Goal: Obtain resource: Download file/media

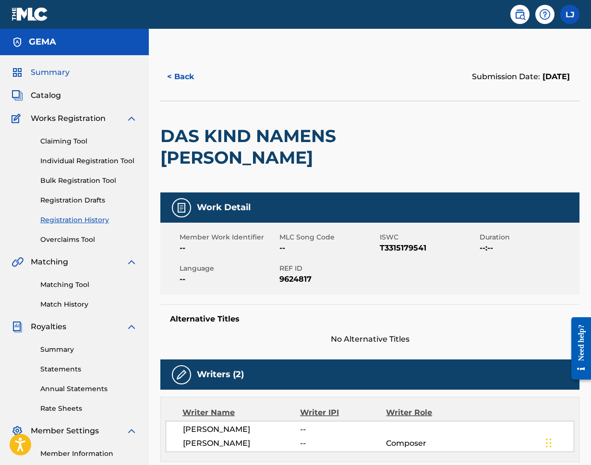
click at [65, 69] on span "Summary" at bounding box center [50, 73] width 39 height 12
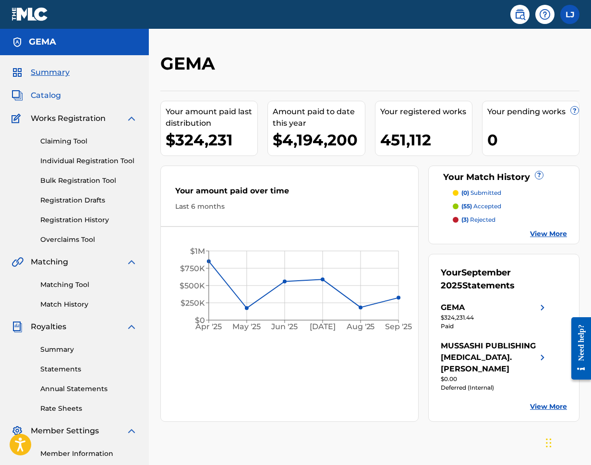
click at [40, 96] on span "Catalog" at bounding box center [46, 96] width 30 height 12
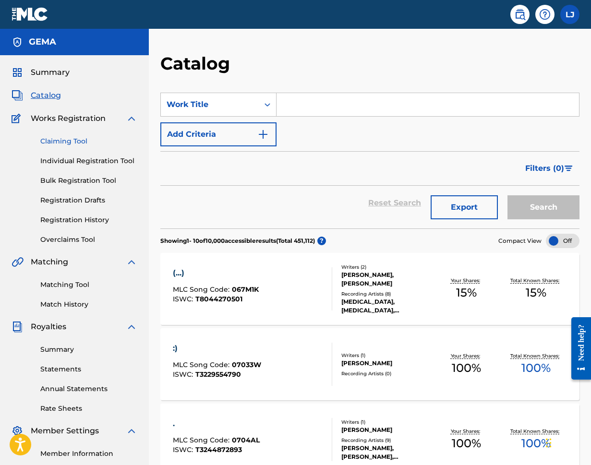
click at [68, 142] on link "Claiming Tool" at bounding box center [88, 141] width 97 height 10
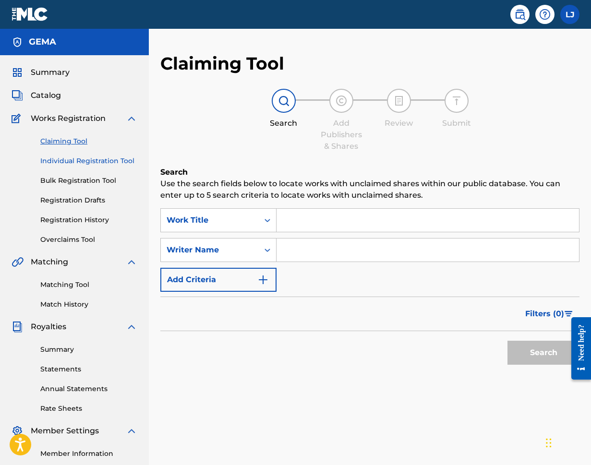
click at [81, 161] on link "Individual Registration Tool" at bounding box center [88, 161] width 97 height 10
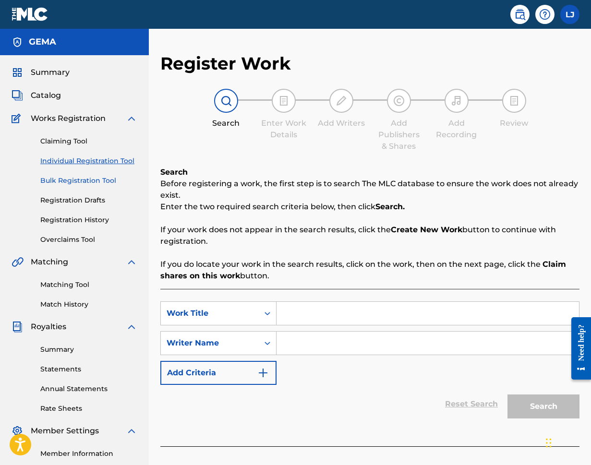
click at [82, 178] on link "Bulk Registration Tool" at bounding box center [88, 181] width 97 height 10
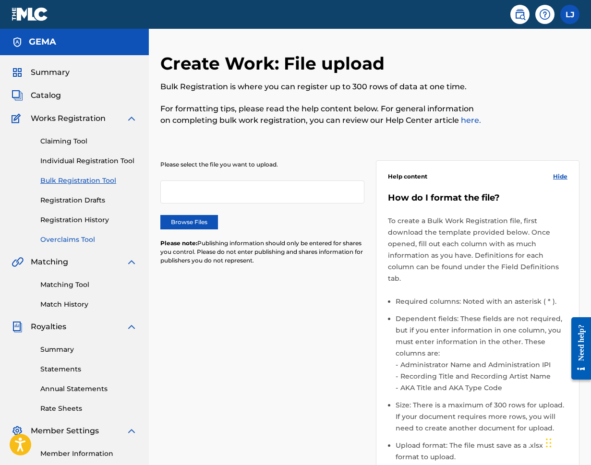
click at [67, 240] on link "Overclaims Tool" at bounding box center [88, 240] width 97 height 10
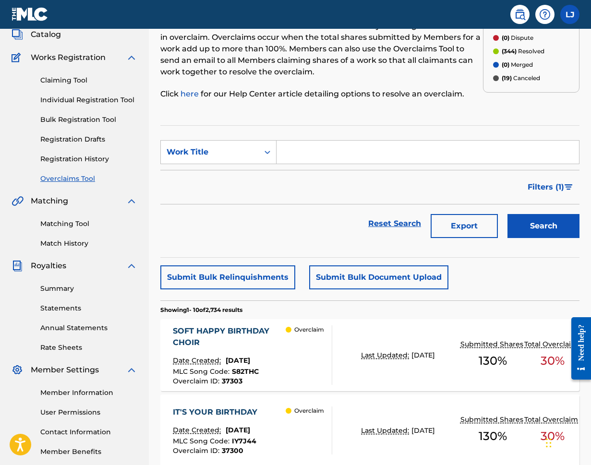
scroll to position [57, 0]
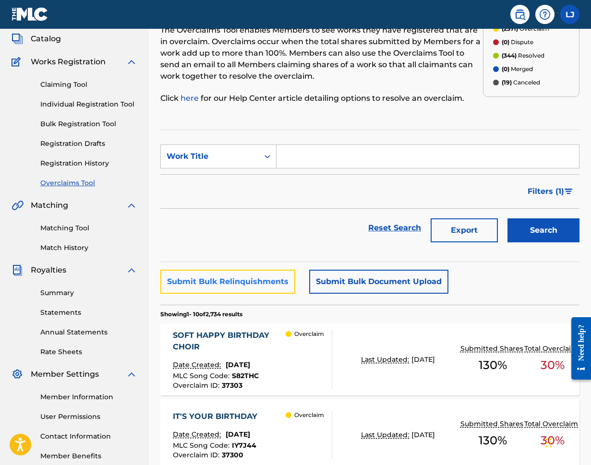
click at [270, 287] on button "Submit Bulk Relinquishments" at bounding box center [227, 282] width 135 height 24
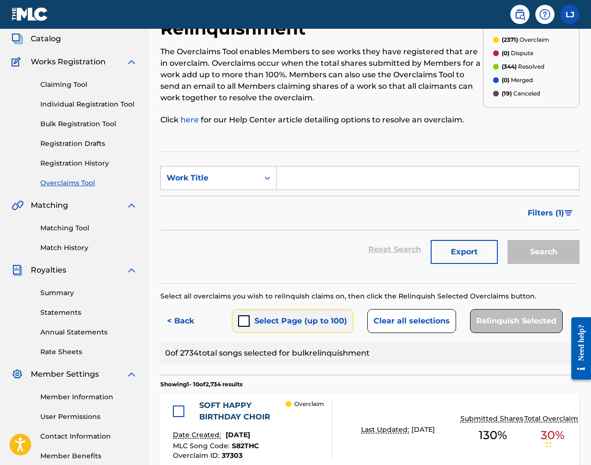
click at [320, 317] on button "Select Page (up to 100)" at bounding box center [292, 321] width 121 height 24
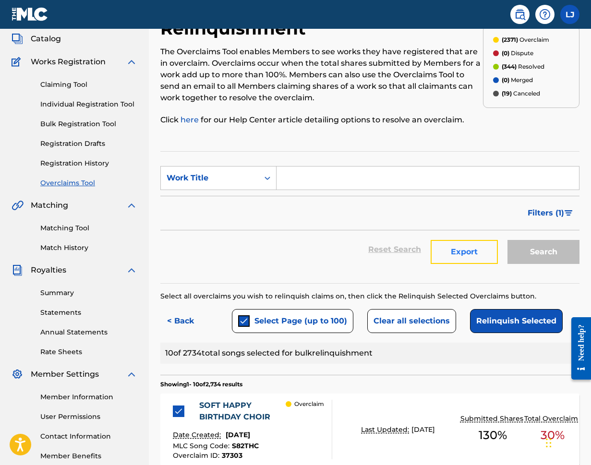
click at [473, 254] on button "Export" at bounding box center [464, 252] width 67 height 24
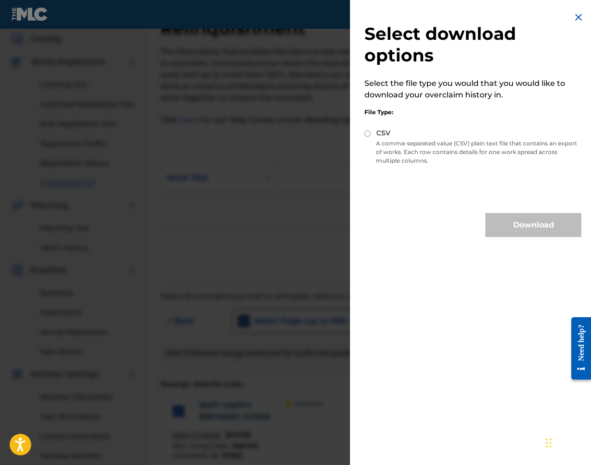
click at [366, 133] on input "CSV" at bounding box center [367, 134] width 6 height 6
radio input "true"
click at [505, 226] on button "Download" at bounding box center [533, 225] width 96 height 24
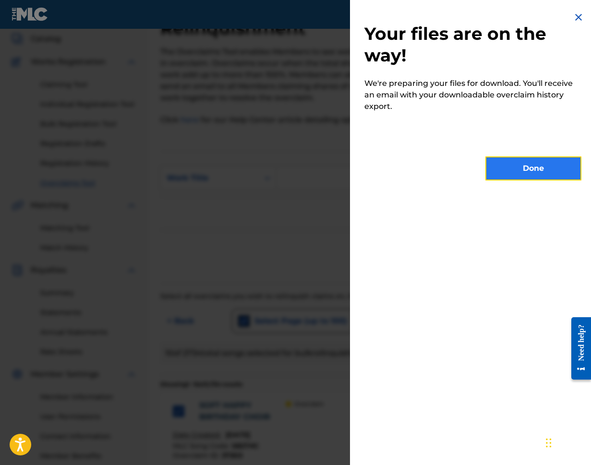
click at [515, 175] on button "Done" at bounding box center [533, 168] width 96 height 24
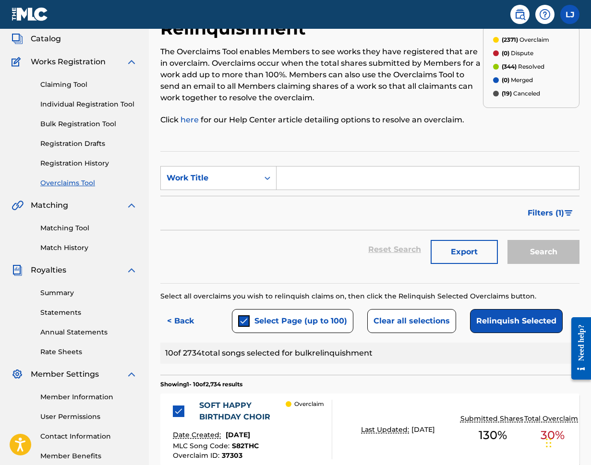
click at [55, 169] on div "Claiming Tool Individual Registration Tool Bulk Registration Tool Registration …" at bounding box center [75, 128] width 126 height 120
click at [68, 162] on link "Registration History" at bounding box center [88, 163] width 97 height 10
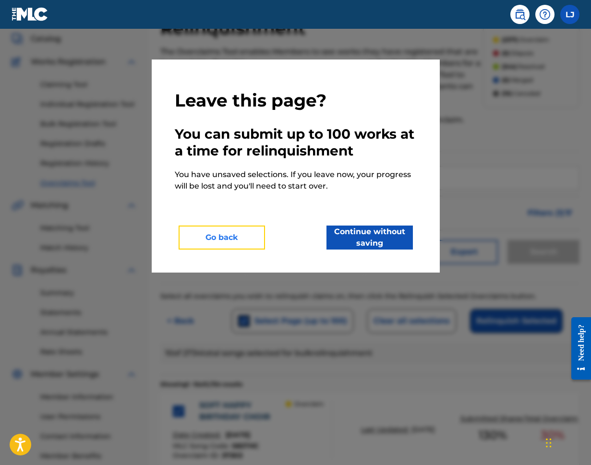
click at [255, 244] on button "Go back" at bounding box center [222, 238] width 86 height 24
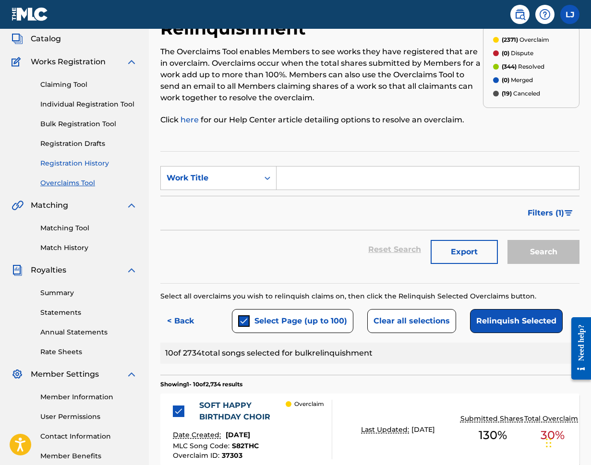
click at [76, 164] on link "Registration History" at bounding box center [88, 163] width 97 height 10
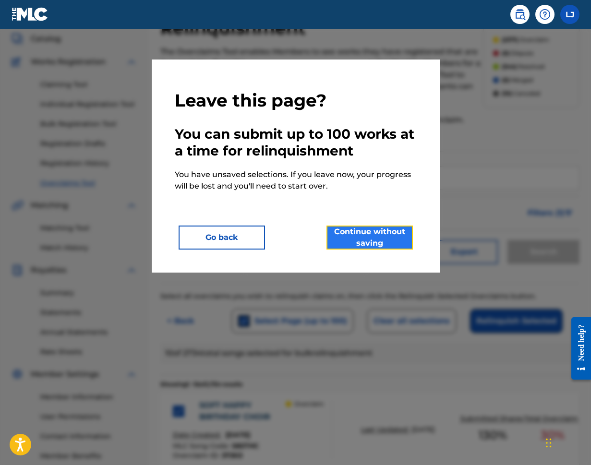
click at [359, 243] on button "Continue without saving" at bounding box center [369, 238] width 86 height 24
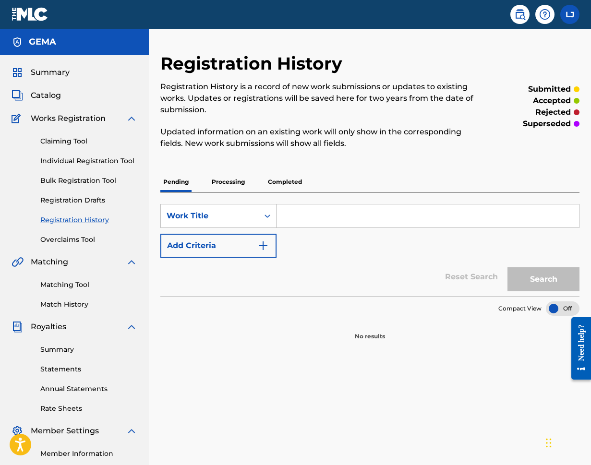
click at [300, 215] on input "Search Form" at bounding box center [427, 215] width 302 height 23
click at [296, 181] on p "Completed" at bounding box center [285, 182] width 40 height 20
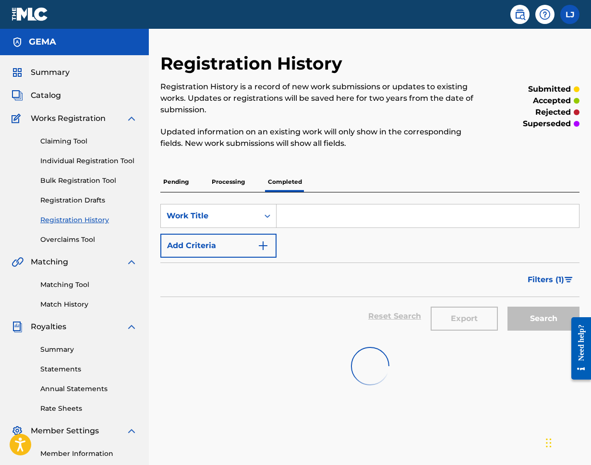
click at [312, 212] on input "Search Form" at bounding box center [427, 215] width 302 height 23
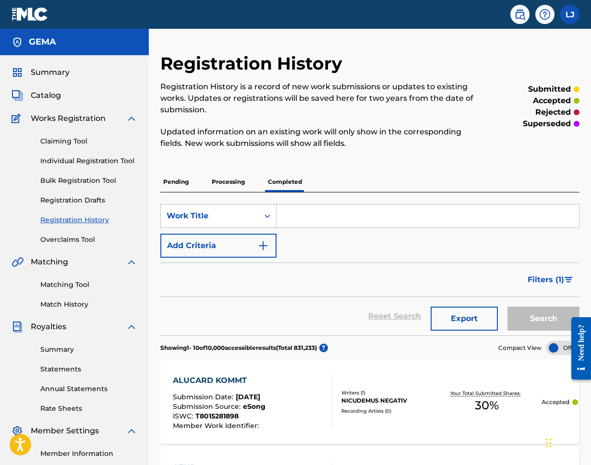
click at [236, 382] on div "ALUCARD KOMMT" at bounding box center [219, 381] width 93 height 12
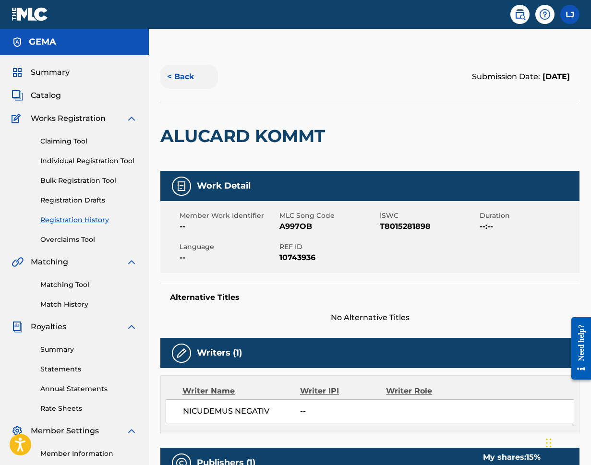
click at [191, 76] on button "< Back" at bounding box center [189, 77] width 58 height 24
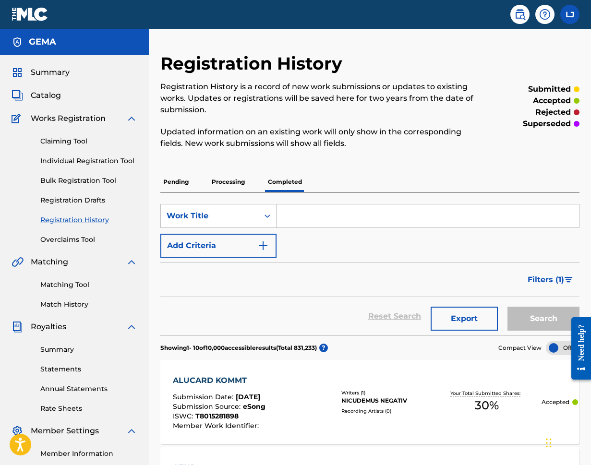
click at [360, 222] on input "Search Form" at bounding box center [427, 215] width 302 height 23
type input "h"
type input "alucard"
click at [507, 307] on button "Search" at bounding box center [543, 319] width 72 height 24
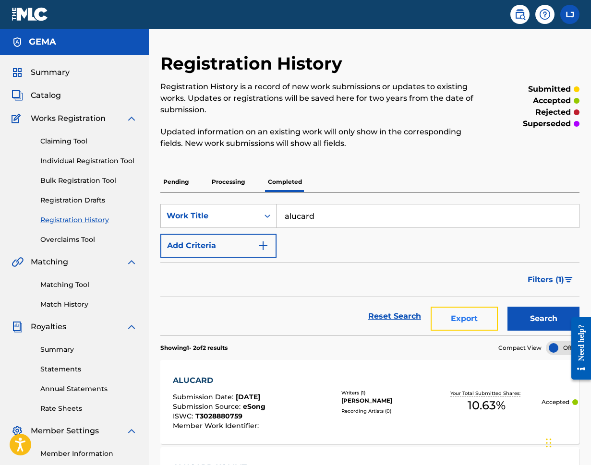
click at [461, 321] on button "Export" at bounding box center [464, 319] width 67 height 24
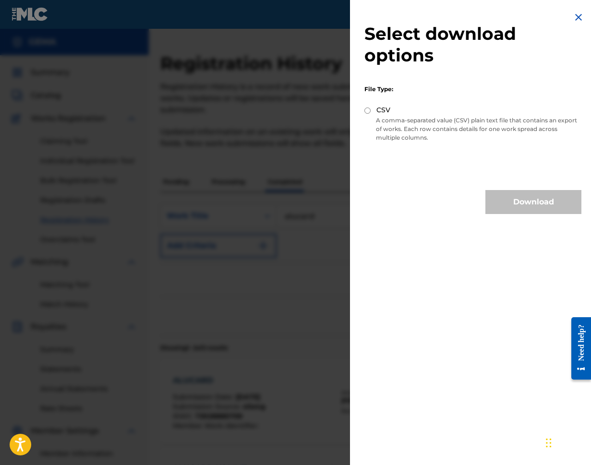
click at [367, 107] on div "CSV" at bounding box center [472, 110] width 217 height 11
click at [367, 112] on input "CSV" at bounding box center [367, 111] width 6 height 6
radio input "true"
click at [517, 203] on button "Download" at bounding box center [533, 202] width 96 height 24
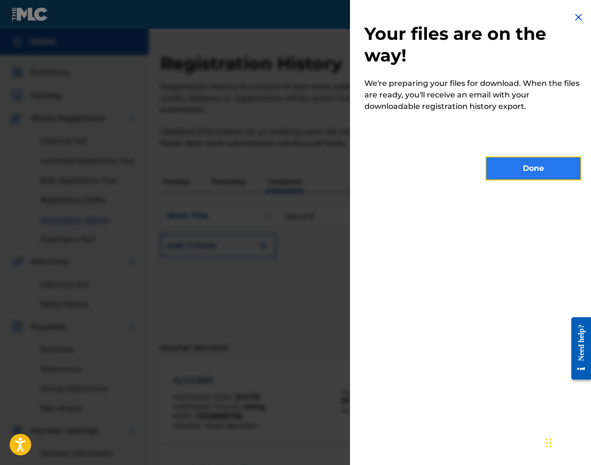
click at [507, 175] on button "Done" at bounding box center [533, 168] width 96 height 24
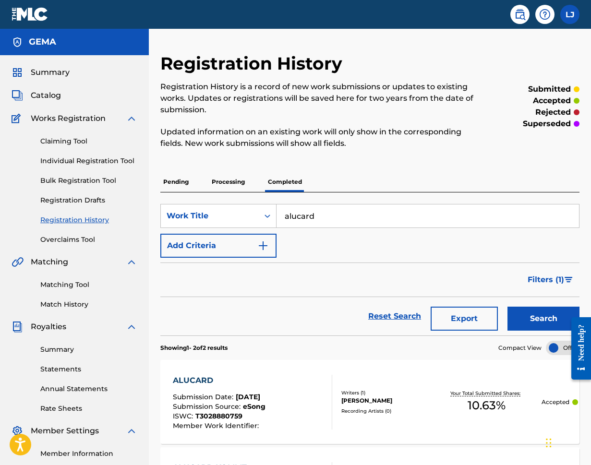
click at [221, 183] on p "Processing" at bounding box center [228, 182] width 39 height 20
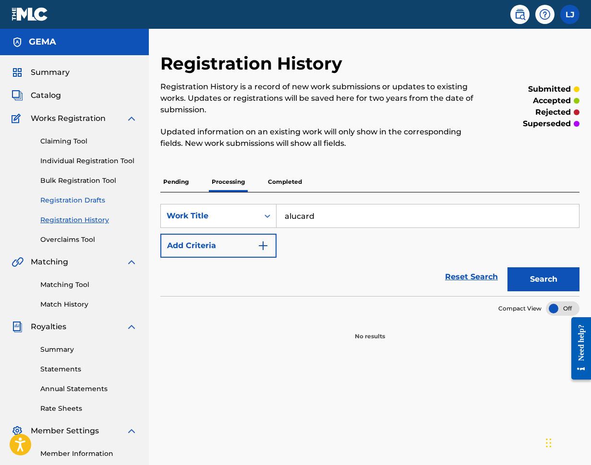
click at [87, 199] on link "Registration Drafts" at bounding box center [88, 200] width 97 height 10
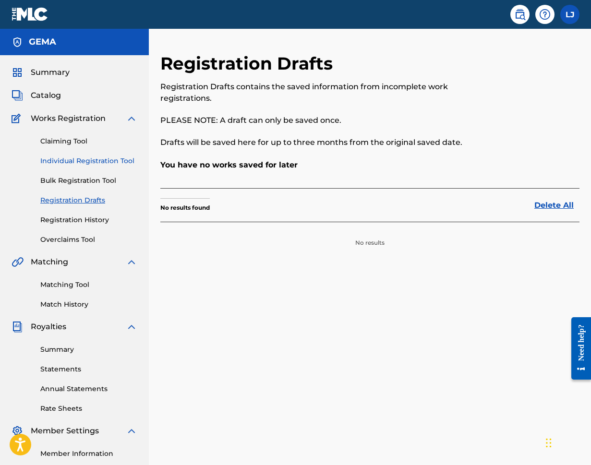
click at [97, 163] on link "Individual Registration Tool" at bounding box center [88, 161] width 97 height 10
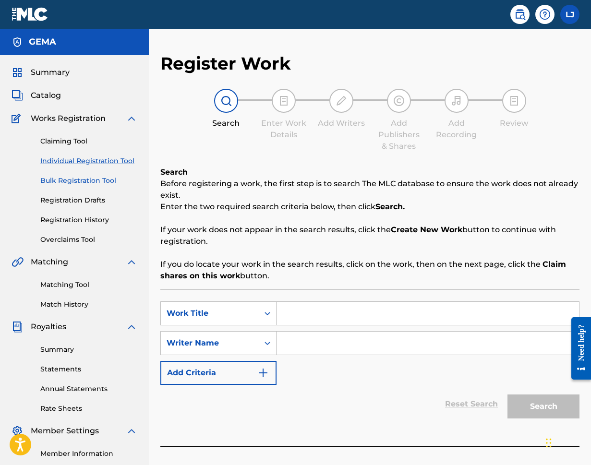
click at [93, 181] on link "Bulk Registration Tool" at bounding box center [88, 181] width 97 height 10
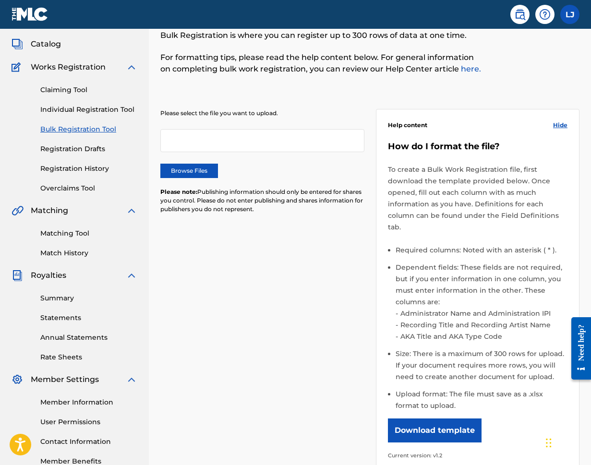
scroll to position [44, 0]
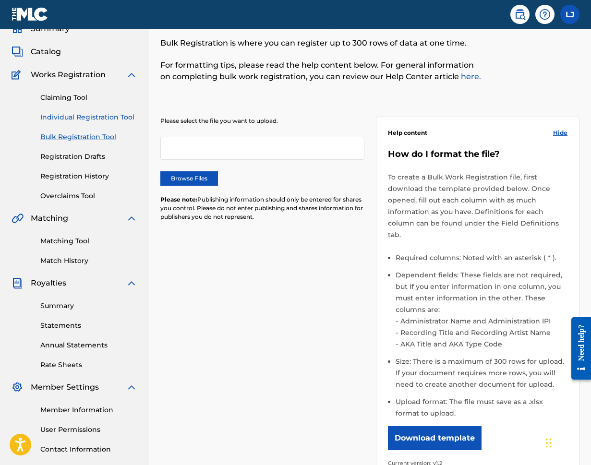
click at [79, 120] on link "Individual Registration Tool" at bounding box center [88, 117] width 97 height 10
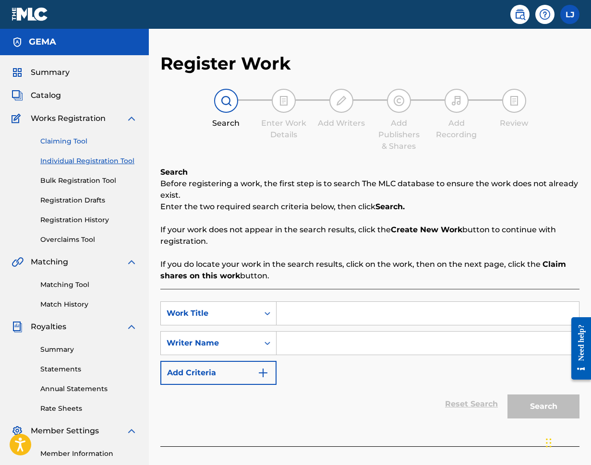
click at [76, 143] on link "Claiming Tool" at bounding box center [88, 141] width 97 height 10
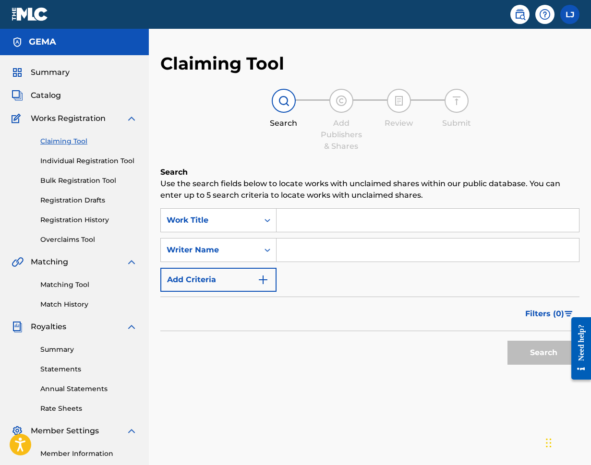
click at [320, 225] on input "Search Form" at bounding box center [427, 220] width 302 height 23
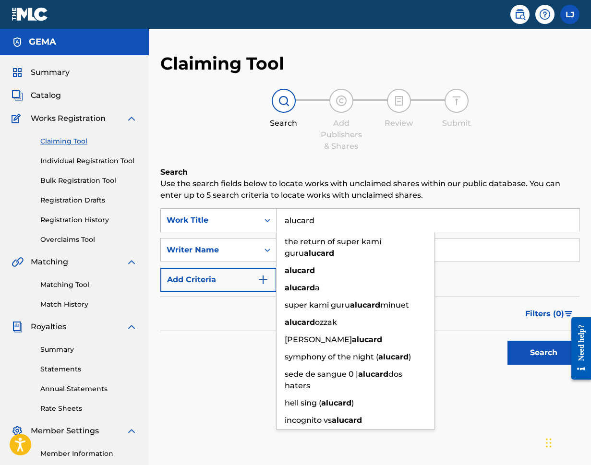
click at [298, 228] on input "alucard" at bounding box center [427, 220] width 302 height 23
type input "alucard"
click at [519, 344] on button "Search" at bounding box center [543, 353] width 72 height 24
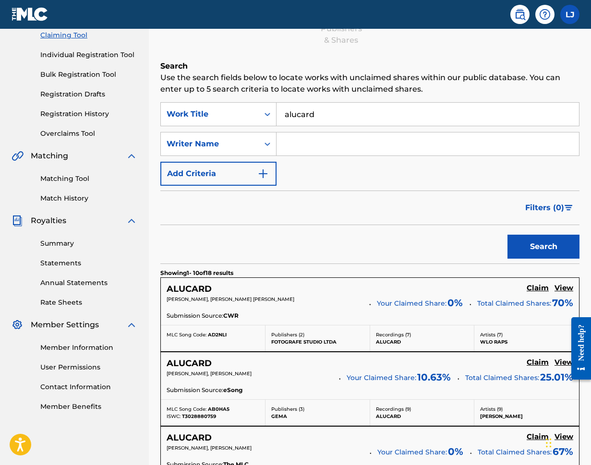
scroll to position [110, 0]
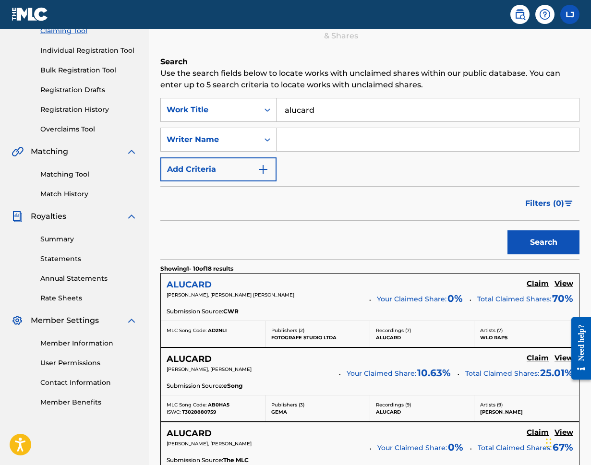
click at [188, 280] on h5 "ALUCARD" at bounding box center [189, 284] width 45 height 11
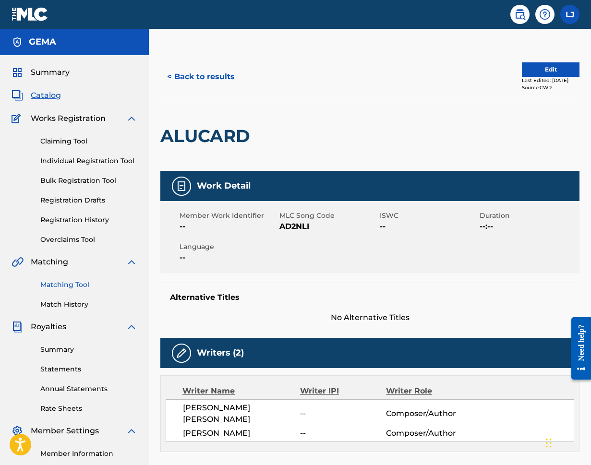
click at [71, 285] on link "Matching Tool" at bounding box center [88, 285] width 97 height 10
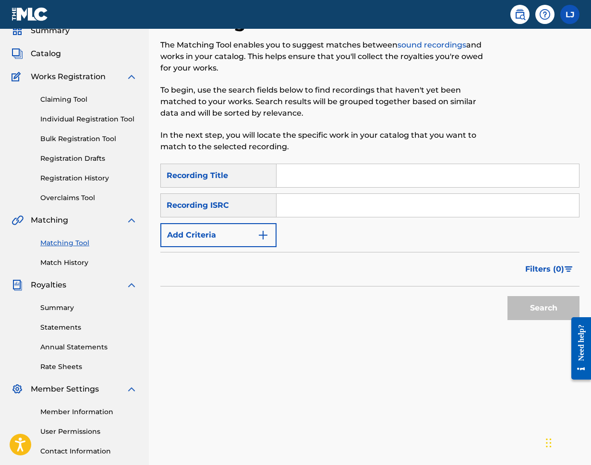
scroll to position [50, 0]
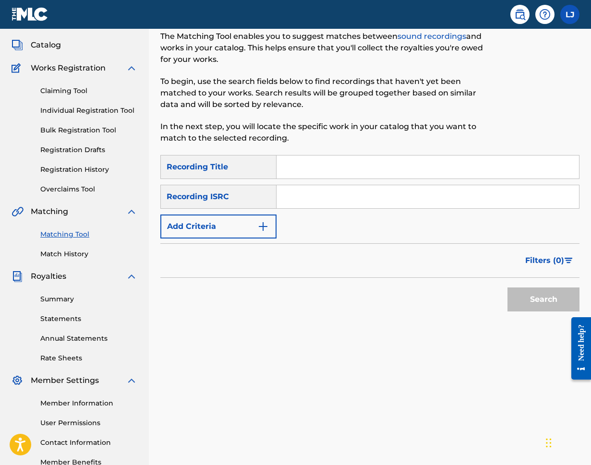
click at [77, 262] on div "Summary Catalog Works Registration Claiming Tool Individual Registration Tool B…" at bounding box center [74, 242] width 149 height 474
click at [78, 254] on link "Match History" at bounding box center [88, 254] width 97 height 10
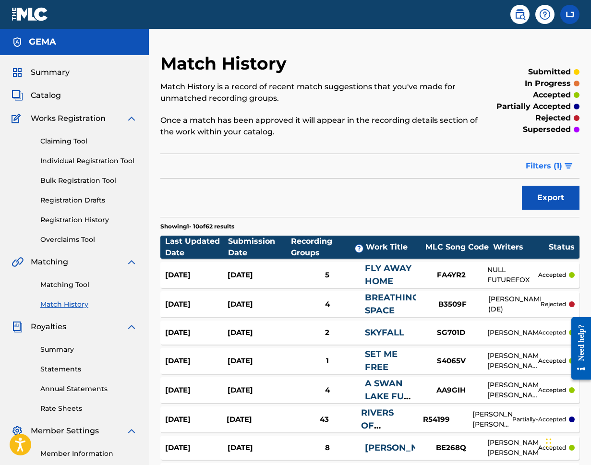
click at [566, 169] on button "Filters ( 1 )" at bounding box center [550, 166] width 60 height 24
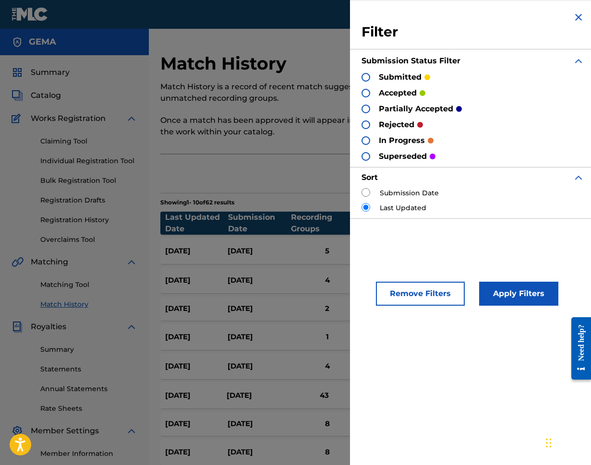
click at [367, 76] on div at bounding box center [365, 77] width 9 height 9
click at [515, 293] on button "Apply Filters" at bounding box center [518, 294] width 79 height 24
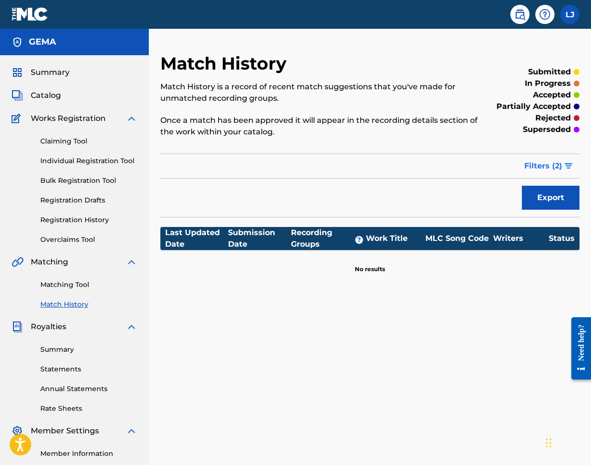
click at [562, 168] on button "Filters ( 2 )" at bounding box center [548, 166] width 61 height 24
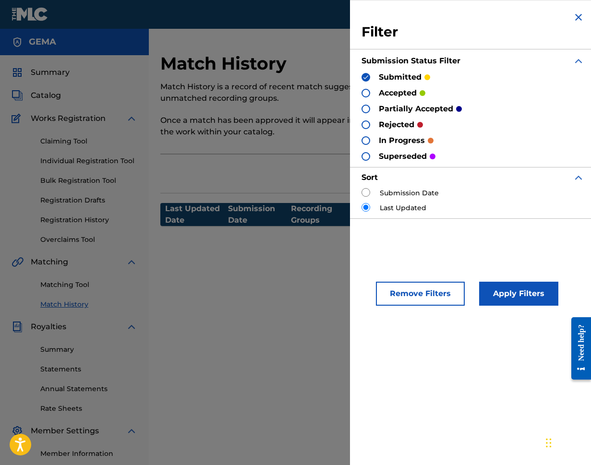
click at [366, 75] on img at bounding box center [365, 77] width 7 height 7
click at [501, 300] on button "Apply Filters" at bounding box center [518, 294] width 79 height 24
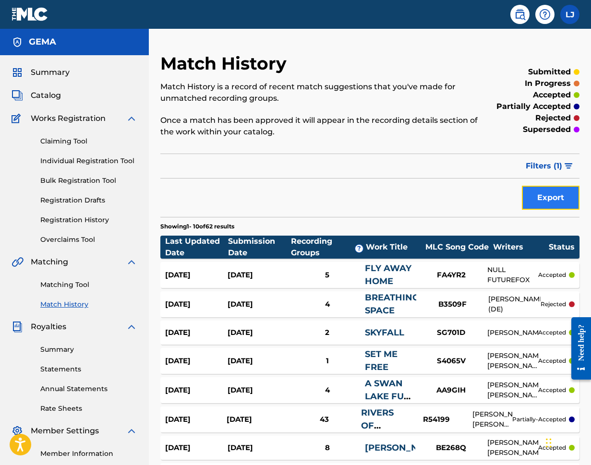
click at [544, 201] on button "Export" at bounding box center [551, 198] width 58 height 24
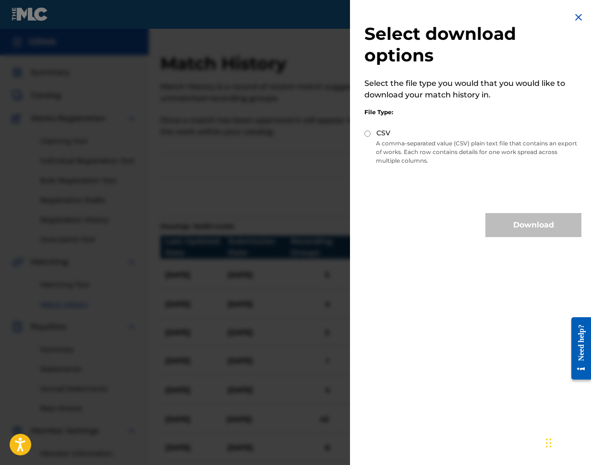
click at [366, 133] on input "CSV" at bounding box center [367, 134] width 6 height 6
radio input "true"
click at [514, 238] on div "Select download options Select the file type you would that you would like to d…" at bounding box center [473, 124] width 246 height 249
click at [518, 230] on button "Download" at bounding box center [533, 225] width 96 height 24
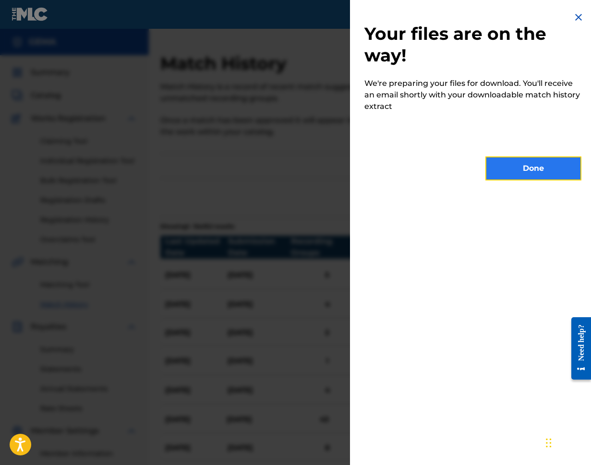
click at [521, 173] on button "Done" at bounding box center [533, 168] width 96 height 24
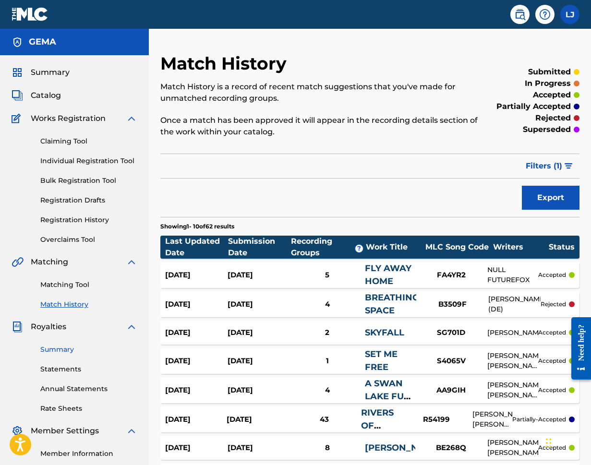
click at [63, 347] on link "Summary" at bounding box center [88, 350] width 97 height 10
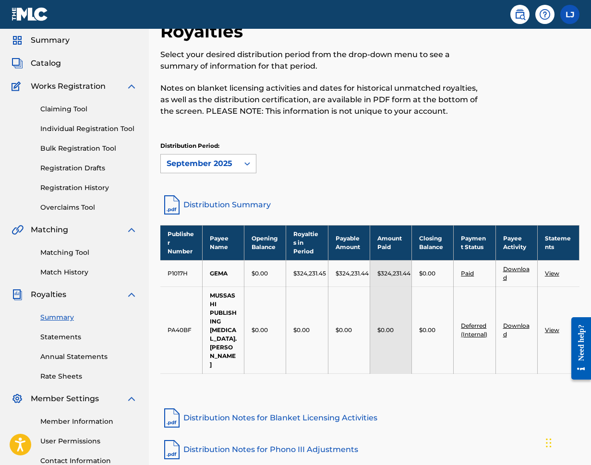
scroll to position [17, 0]
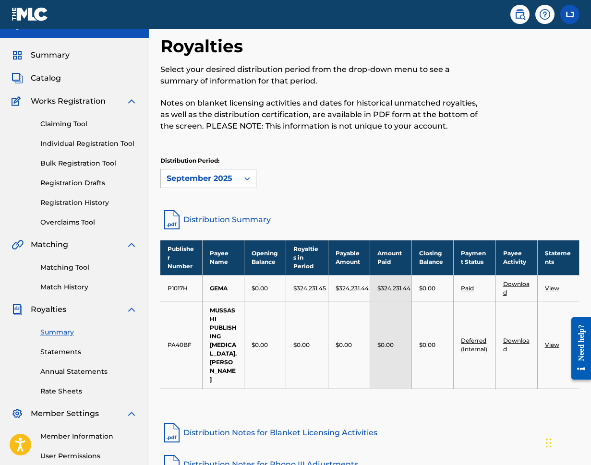
click at [236, 219] on link "Distribution Summary" at bounding box center [369, 219] width 419 height 23
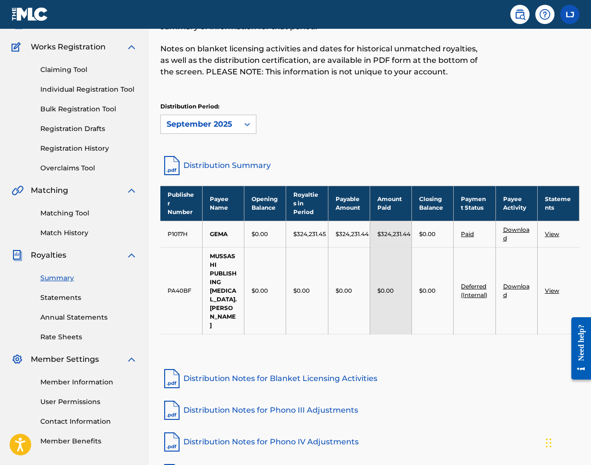
scroll to position [74, 0]
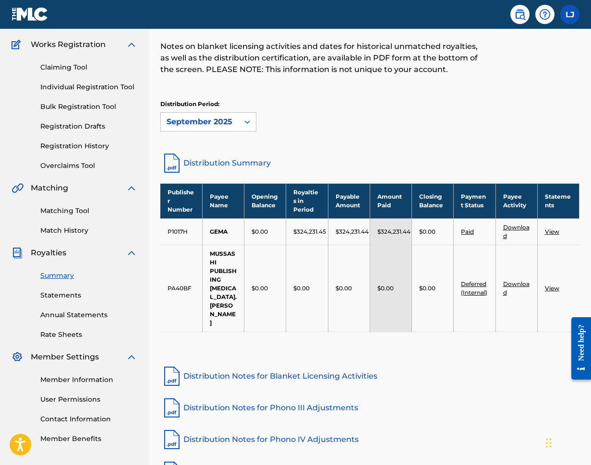
click at [551, 285] on link "View" at bounding box center [552, 288] width 14 height 7
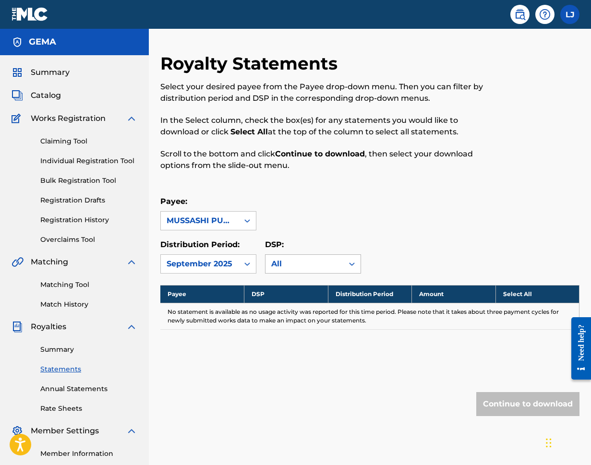
click at [320, 263] on div "All" at bounding box center [304, 264] width 66 height 12
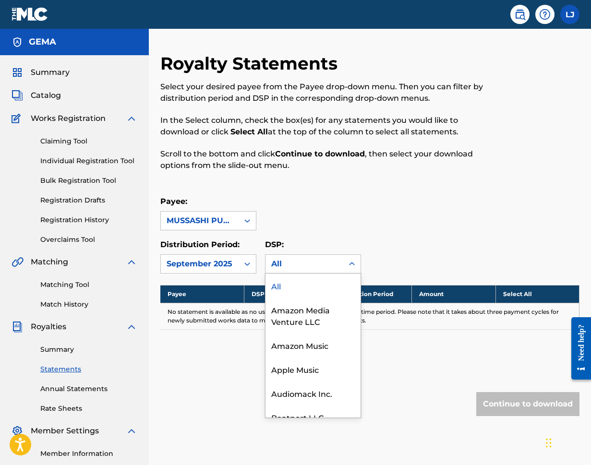
click at [336, 244] on p "DSP:" at bounding box center [313, 245] width 96 height 12
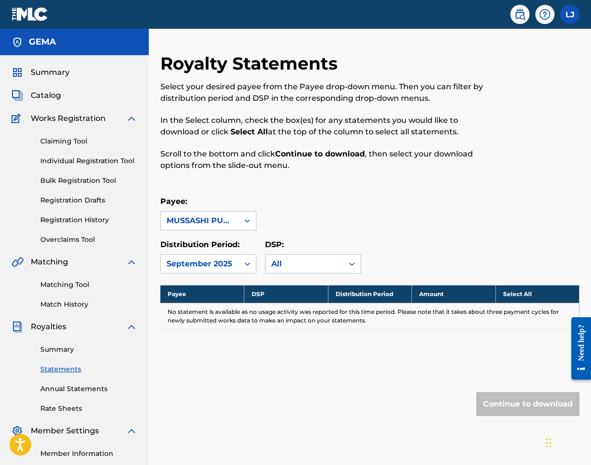
scroll to position [34, 0]
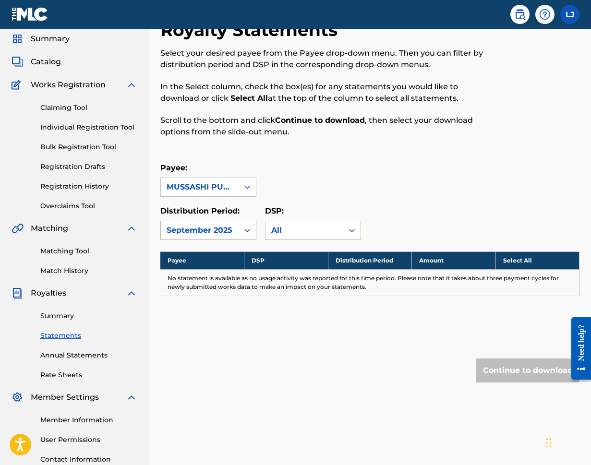
click at [247, 231] on icon at bounding box center [247, 231] width 10 height 10
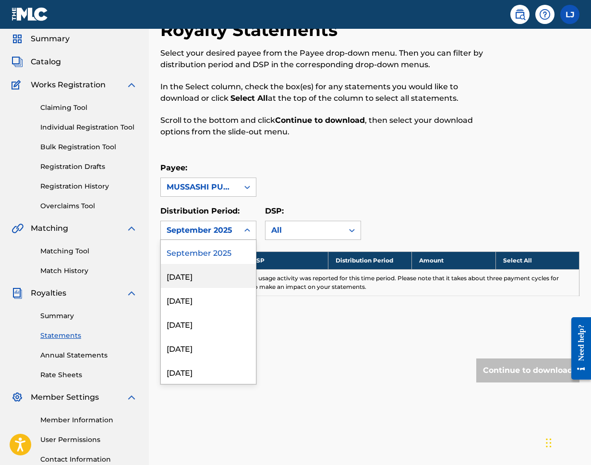
click at [216, 274] on div "August 2025" at bounding box center [208, 276] width 95 height 24
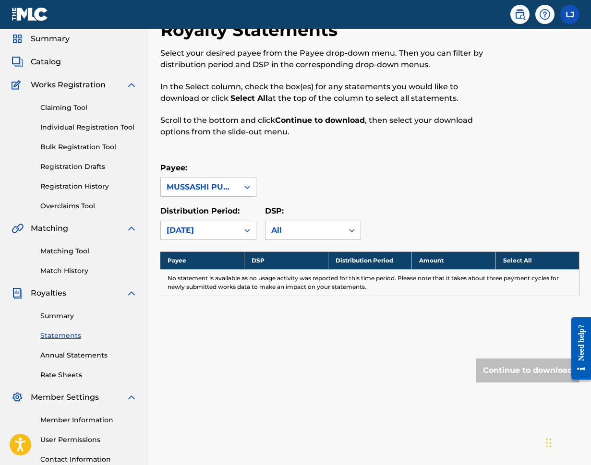
click at [238, 233] on div "August 2025" at bounding box center [200, 230] width 78 height 18
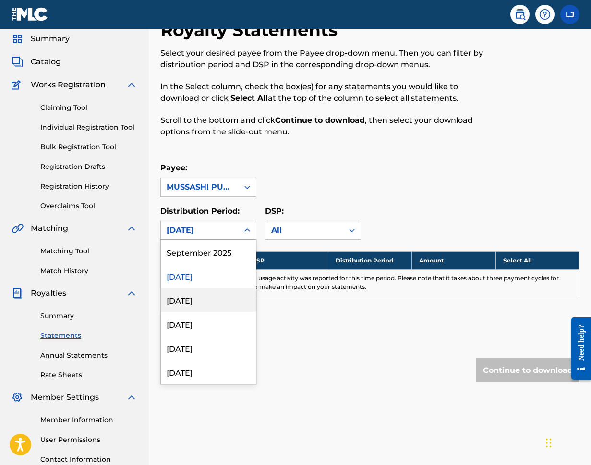
click at [206, 296] on div "July 2025" at bounding box center [208, 300] width 95 height 24
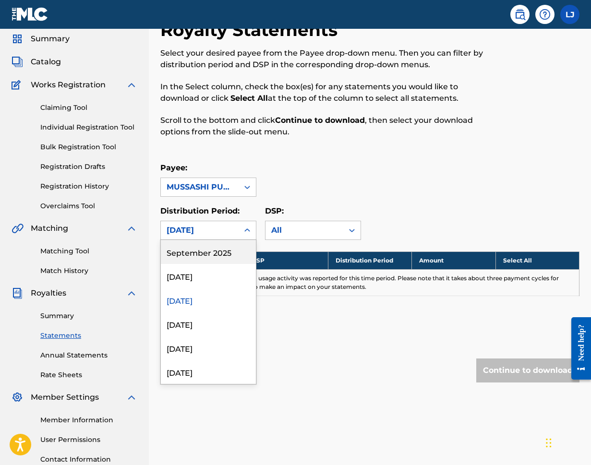
click at [244, 236] on div at bounding box center [247, 230] width 17 height 17
click at [246, 192] on icon at bounding box center [247, 187] width 10 height 10
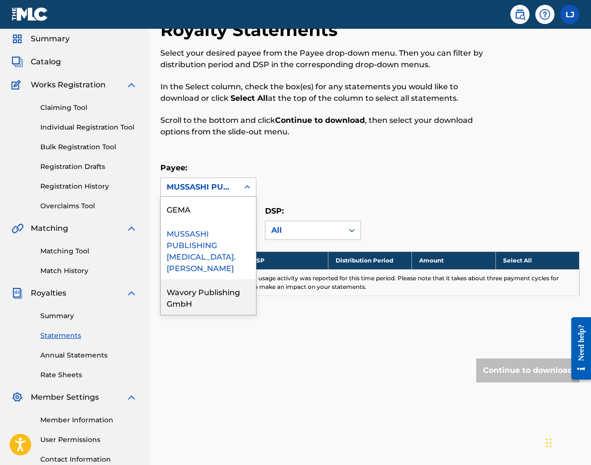
click at [212, 298] on div "Wavory Publishing GmbH" at bounding box center [208, 297] width 95 height 36
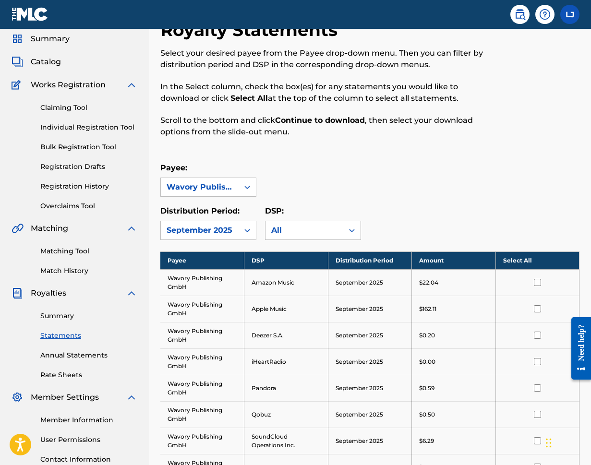
click at [237, 190] on div "Wavory Publishing GmbH" at bounding box center [200, 187] width 78 height 18
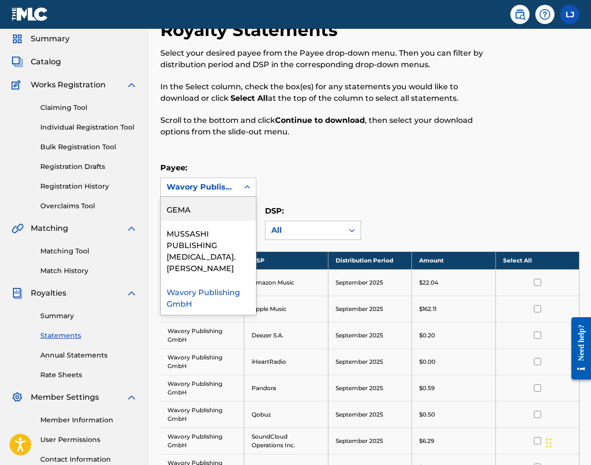
click at [228, 204] on div "GEMA" at bounding box center [208, 209] width 95 height 24
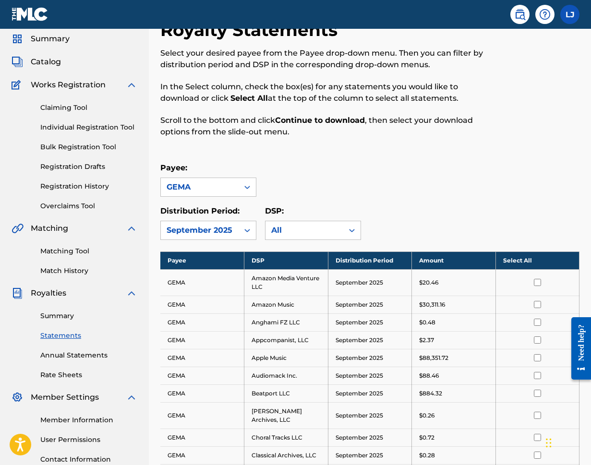
click at [187, 282] on td "GEMA" at bounding box center [202, 282] width 84 height 26
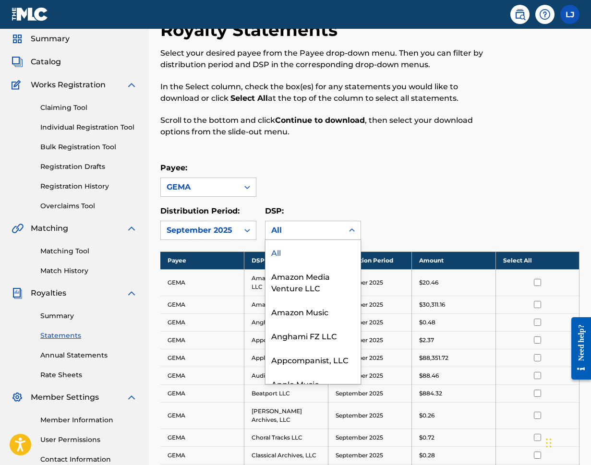
click at [344, 232] on div at bounding box center [351, 230] width 17 height 17
click at [380, 190] on div "Payee: GEMA" at bounding box center [369, 179] width 419 height 35
click at [330, 236] on div "All" at bounding box center [304, 230] width 78 height 18
click at [301, 316] on div "Amazon Music" at bounding box center [312, 312] width 95 height 24
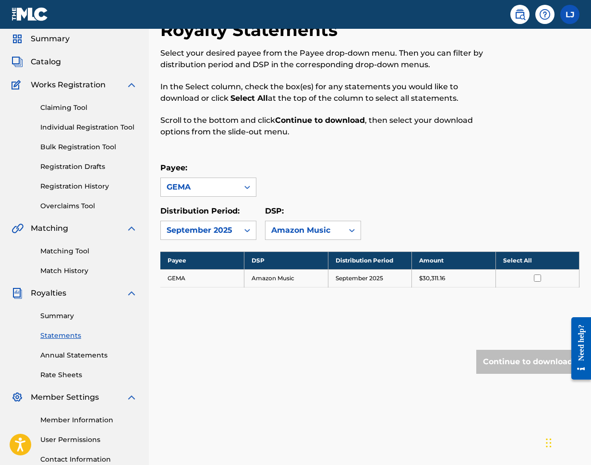
click at [540, 281] on input "checkbox" at bounding box center [537, 278] width 7 height 7
click at [525, 365] on button "Continue to download" at bounding box center [527, 362] width 103 height 24
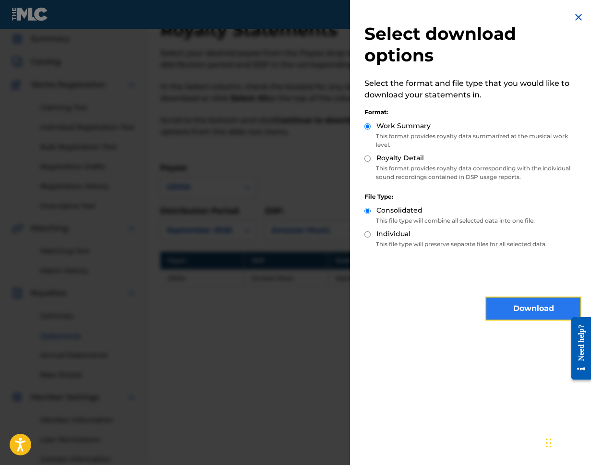
click at [519, 311] on button "Download" at bounding box center [533, 309] width 96 height 24
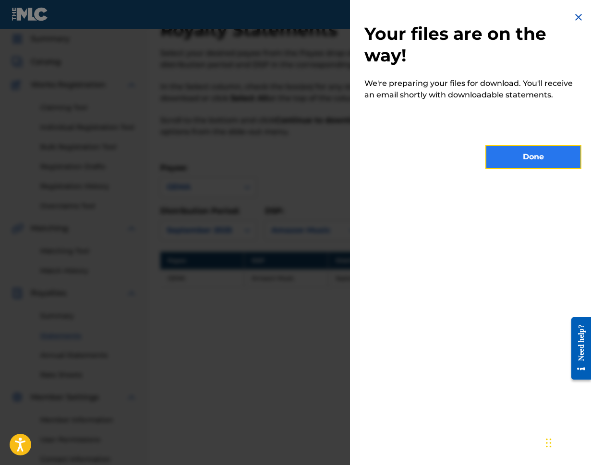
click at [522, 159] on button "Done" at bounding box center [533, 157] width 96 height 24
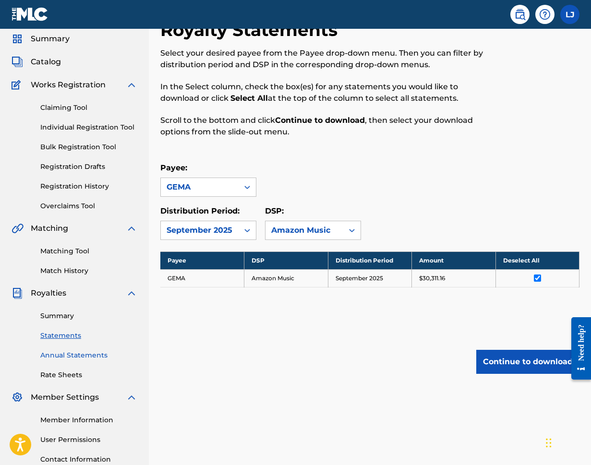
click at [82, 351] on link "Annual Statements" at bounding box center [88, 355] width 97 height 10
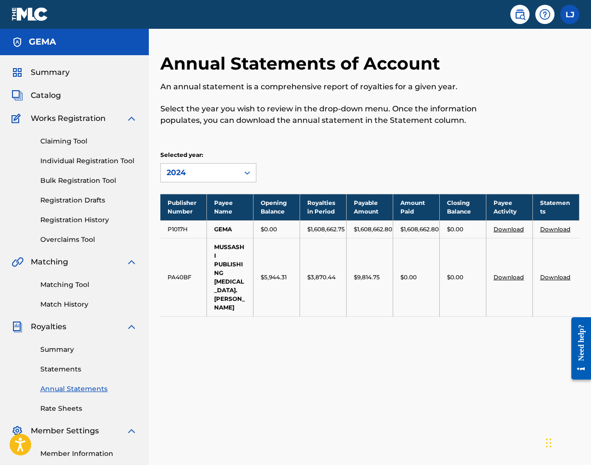
click at [561, 274] on link "Download" at bounding box center [555, 277] width 30 height 7
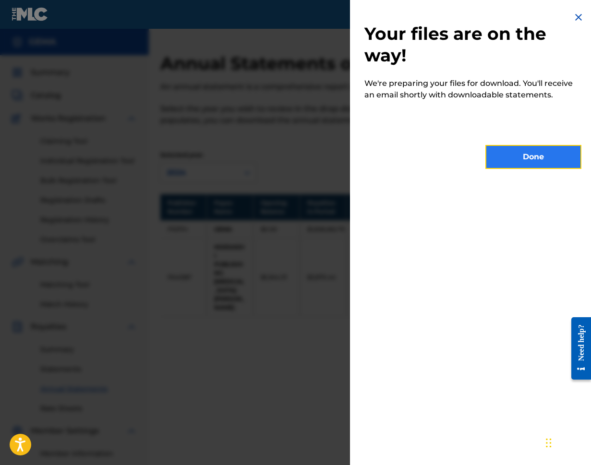
click at [519, 159] on button "Done" at bounding box center [533, 157] width 96 height 24
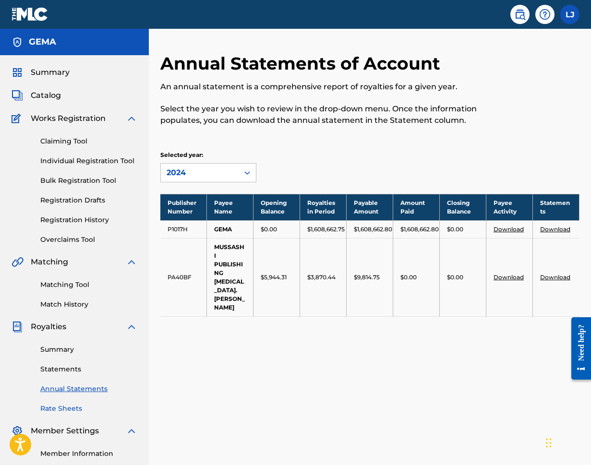
click at [68, 408] on link "Rate Sheets" at bounding box center [88, 409] width 97 height 10
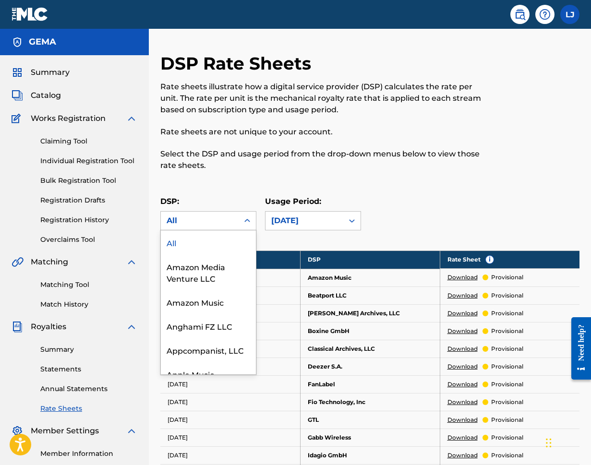
click at [241, 217] on div at bounding box center [247, 220] width 17 height 17
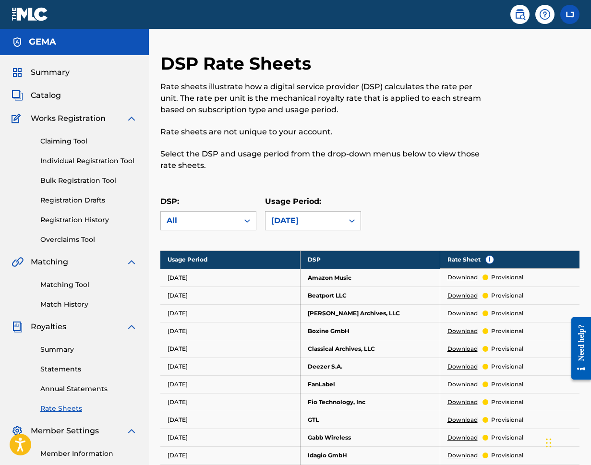
click at [241, 217] on div at bounding box center [247, 220] width 17 height 17
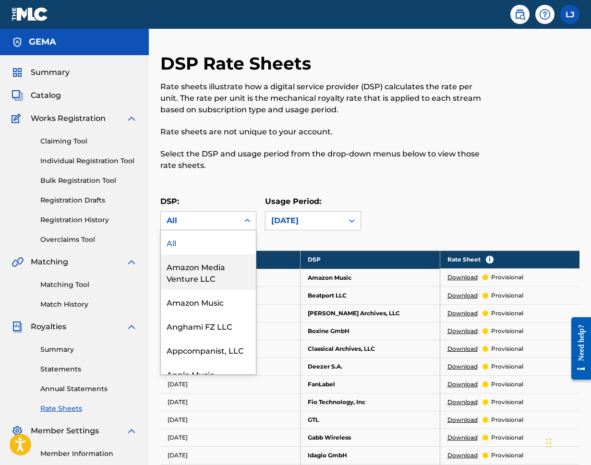
click at [227, 269] on div "Amazon Media Venture LLC" at bounding box center [208, 272] width 95 height 36
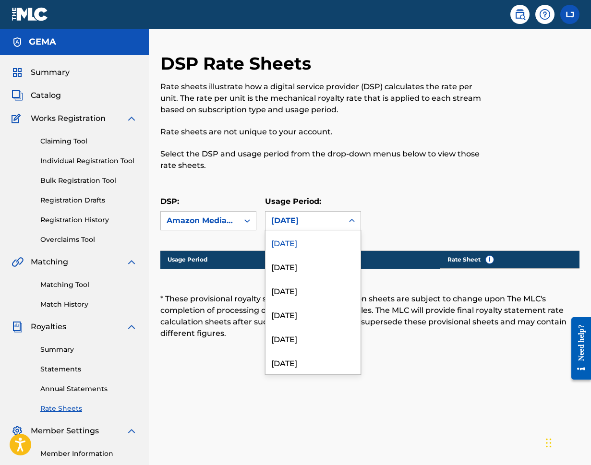
click at [328, 220] on div "July 2025" at bounding box center [304, 221] width 66 height 12
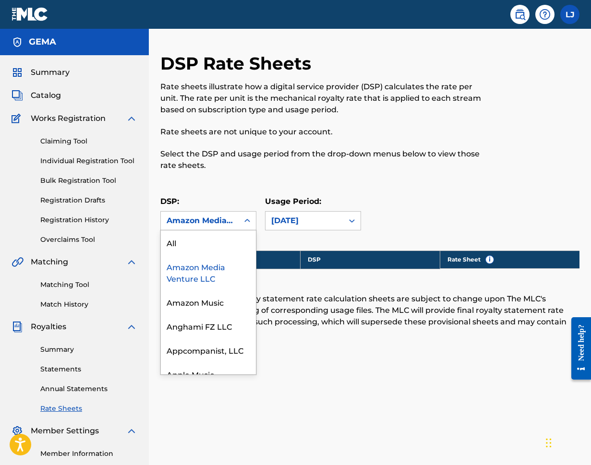
click at [238, 221] on div "Amazon Media Venture LLC" at bounding box center [200, 221] width 78 height 18
click at [213, 302] on div "Amazon Music" at bounding box center [208, 302] width 95 height 24
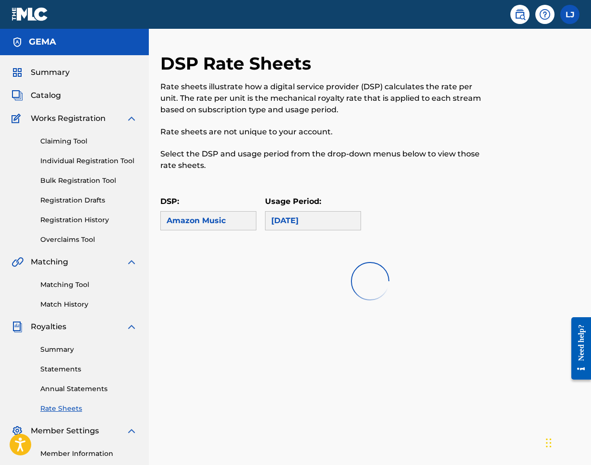
click at [230, 222] on div "Amazon Music" at bounding box center [209, 221] width 84 height 12
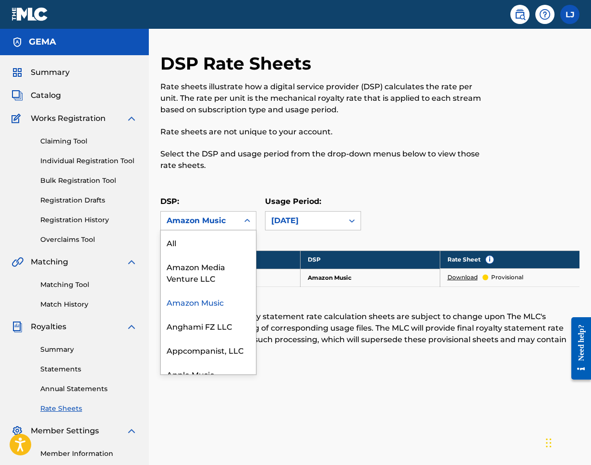
click at [428, 223] on div "DSP: Amazon Music selected, 3 of 73. 73 results available. Use Up and Down to c…" at bounding box center [369, 217] width 419 height 43
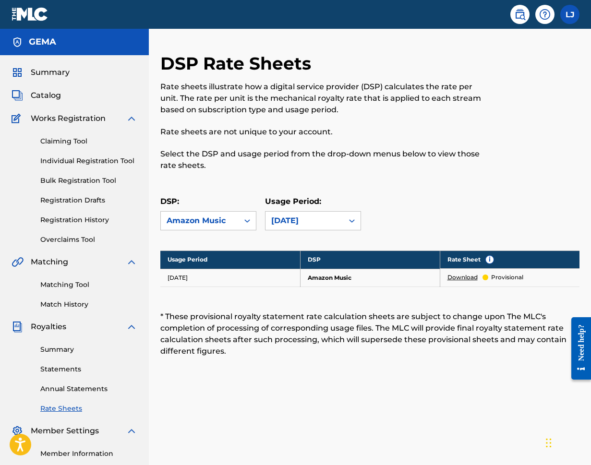
click at [467, 276] on link "Download" at bounding box center [462, 277] width 30 height 9
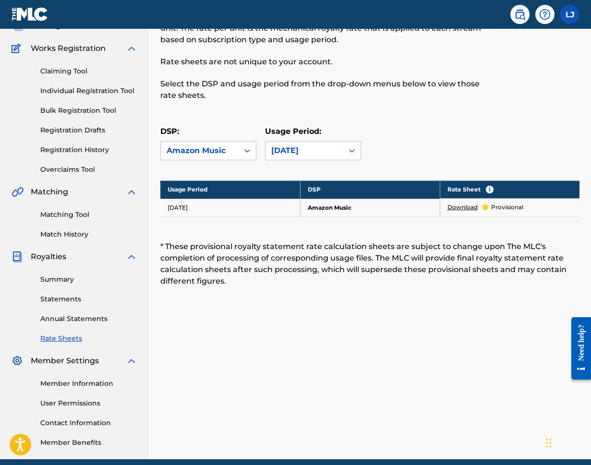
scroll to position [110, 0]
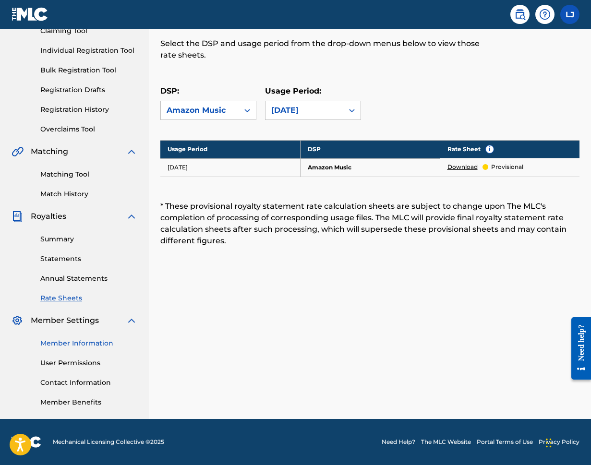
click at [87, 344] on link "Member Information" at bounding box center [88, 343] width 97 height 10
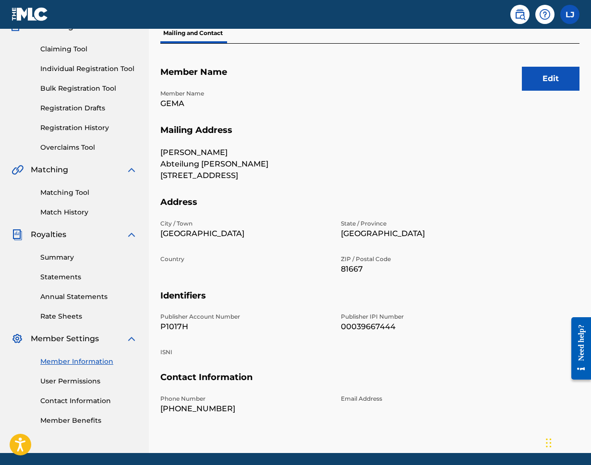
scroll to position [105, 0]
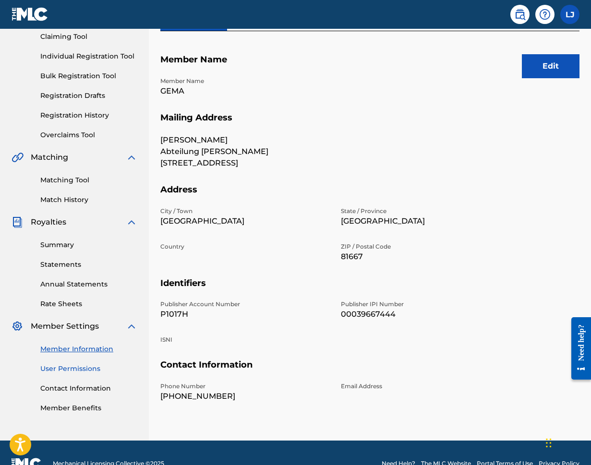
click at [72, 371] on link "User Permissions" at bounding box center [88, 369] width 97 height 10
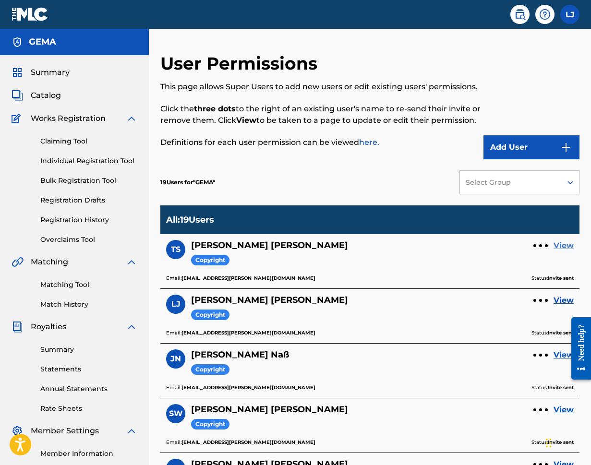
click at [572, 252] on link "View" at bounding box center [563, 246] width 20 height 12
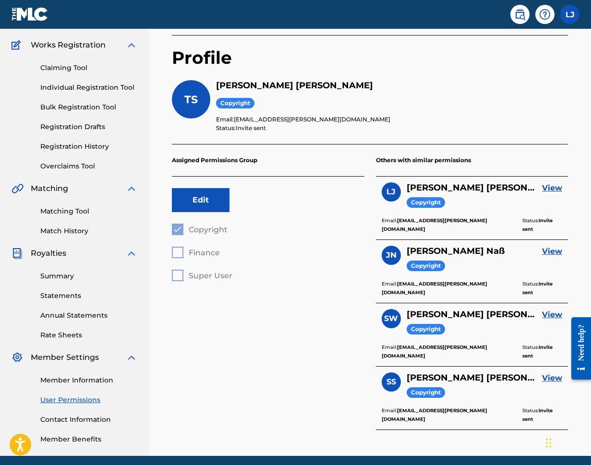
scroll to position [78, 0]
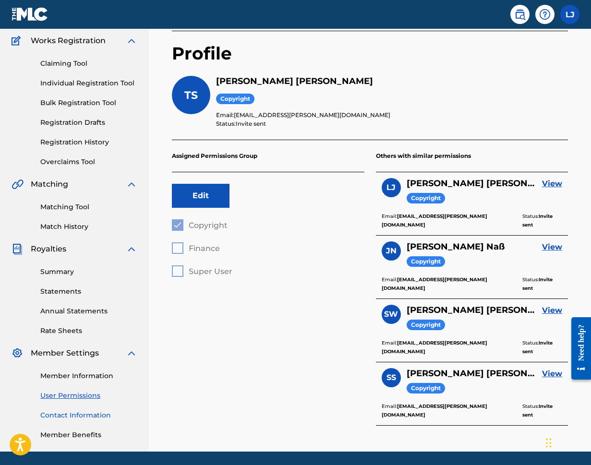
click at [68, 420] on link "Contact Information" at bounding box center [88, 415] width 97 height 10
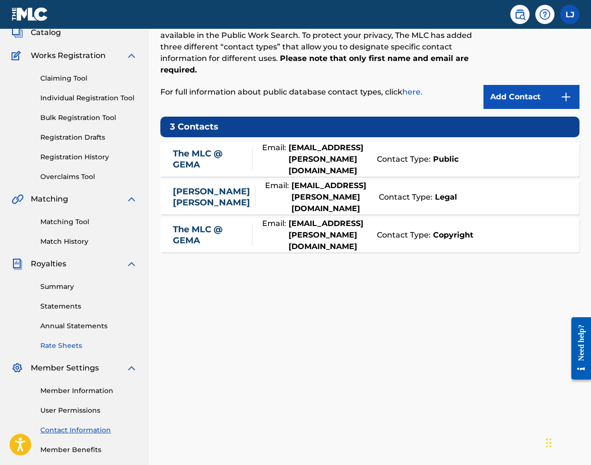
scroll to position [110, 0]
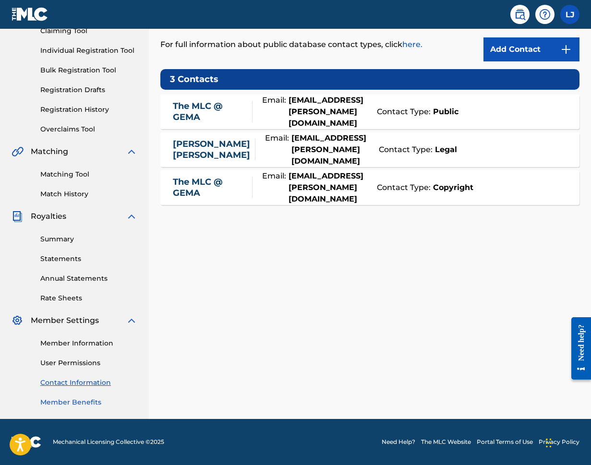
click at [78, 402] on link "Member Benefits" at bounding box center [88, 402] width 97 height 10
click at [74, 405] on link "Member Benefits" at bounding box center [88, 402] width 97 height 10
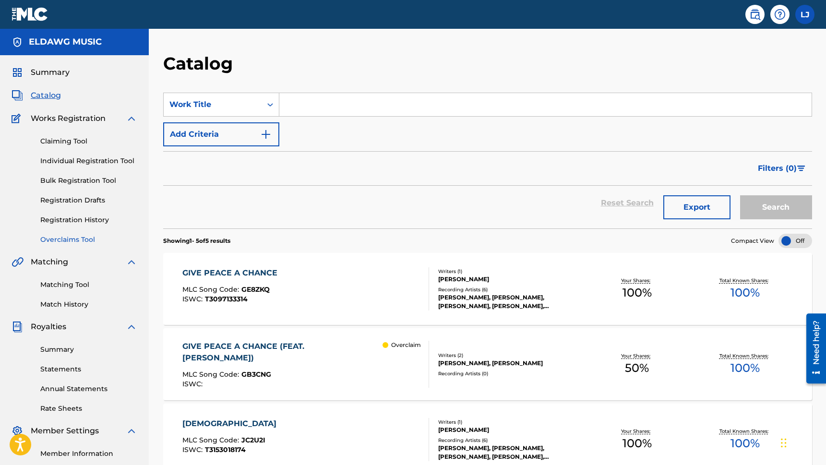
click at [79, 240] on link "Overclaims Tool" at bounding box center [88, 240] width 97 height 10
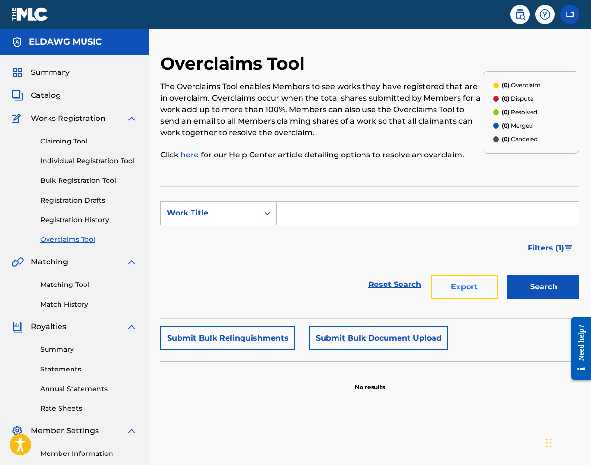
click at [474, 285] on button "Export" at bounding box center [464, 287] width 67 height 24
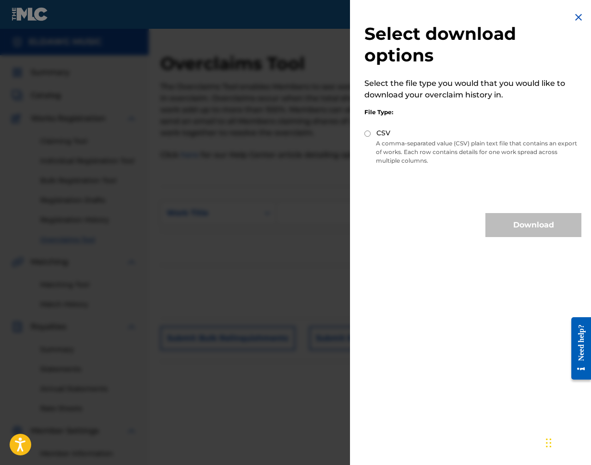
click at [367, 134] on input "CSV" at bounding box center [367, 134] width 6 height 6
radio input "true"
click at [526, 224] on button "Download" at bounding box center [533, 225] width 96 height 24
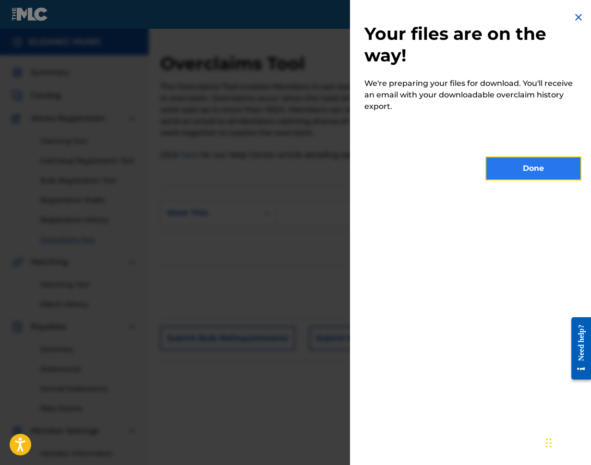
click at [535, 164] on button "Done" at bounding box center [533, 168] width 96 height 24
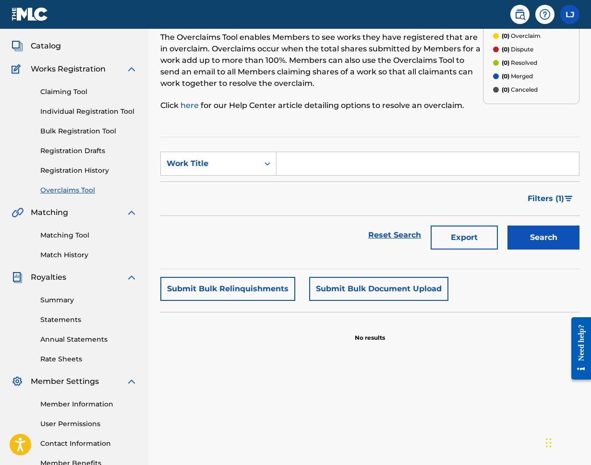
scroll to position [53, 0]
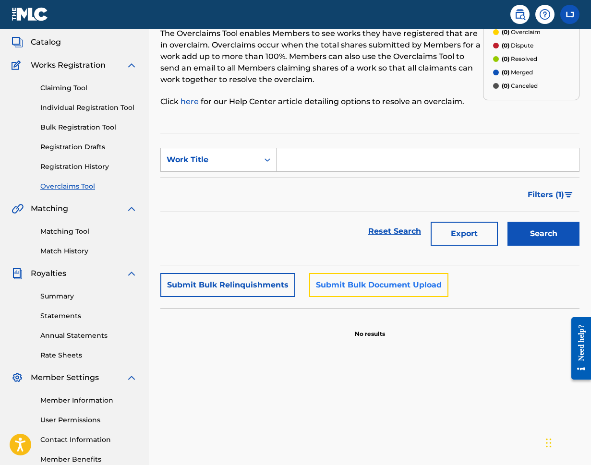
click at [391, 287] on button "Submit Bulk Document Upload" at bounding box center [378, 285] width 139 height 24
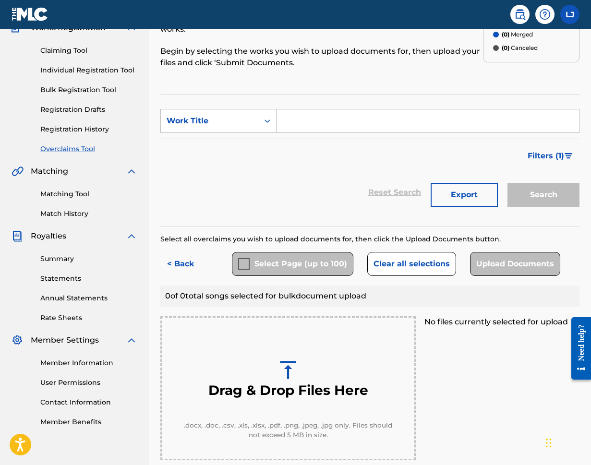
scroll to position [70, 0]
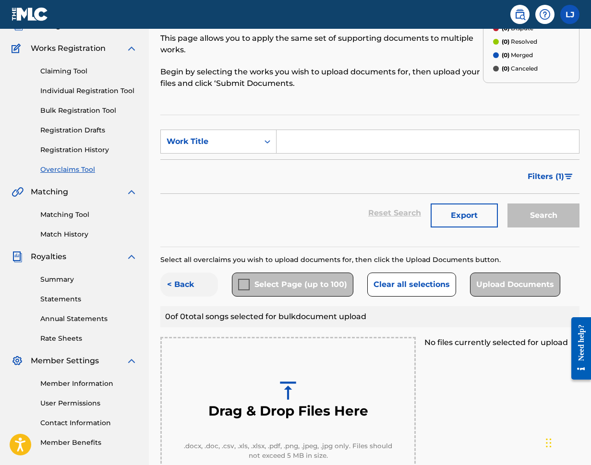
click at [185, 280] on button "< Back" at bounding box center [189, 285] width 58 height 24
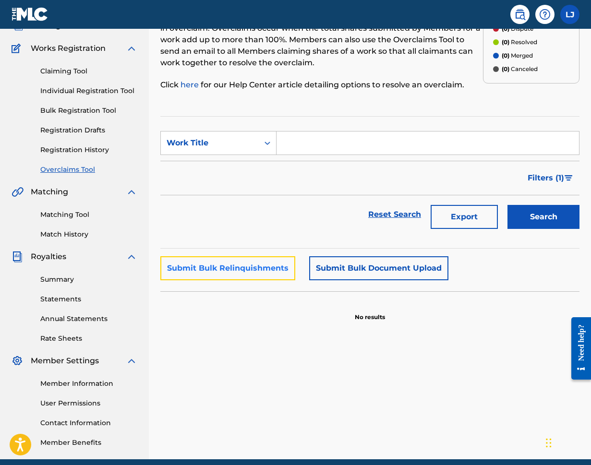
click at [223, 273] on button "Submit Bulk Relinquishments" at bounding box center [227, 268] width 135 height 24
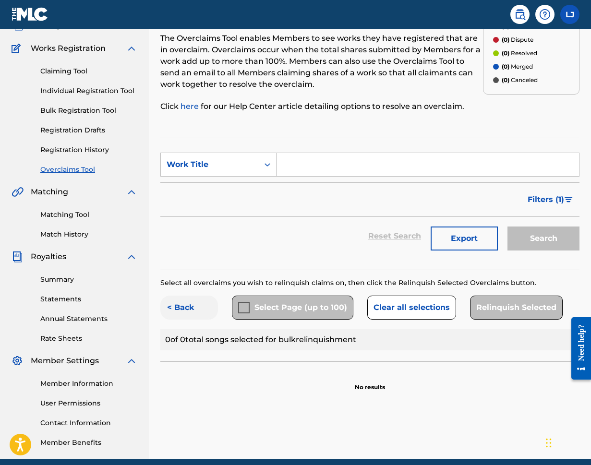
click at [188, 312] on button "< Back" at bounding box center [189, 308] width 58 height 24
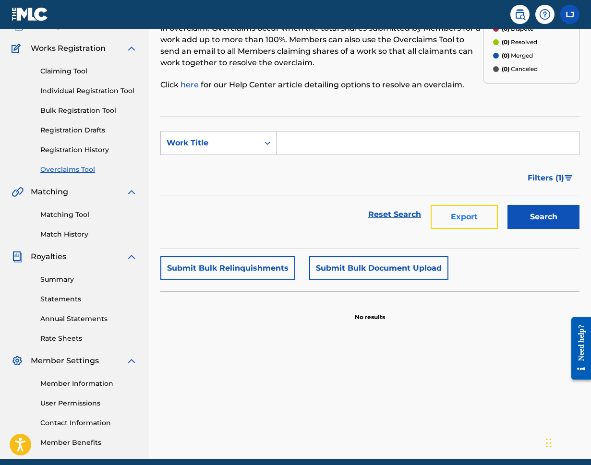
click at [479, 220] on button "Export" at bounding box center [464, 217] width 67 height 24
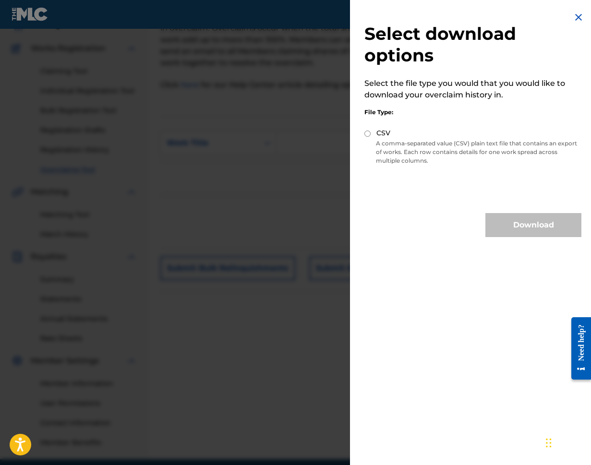
click at [372, 134] on div "CSV" at bounding box center [472, 133] width 217 height 11
click at [369, 135] on input "CSV" at bounding box center [367, 134] width 6 height 6
radio input "true"
click at [529, 229] on button "Download" at bounding box center [533, 225] width 96 height 24
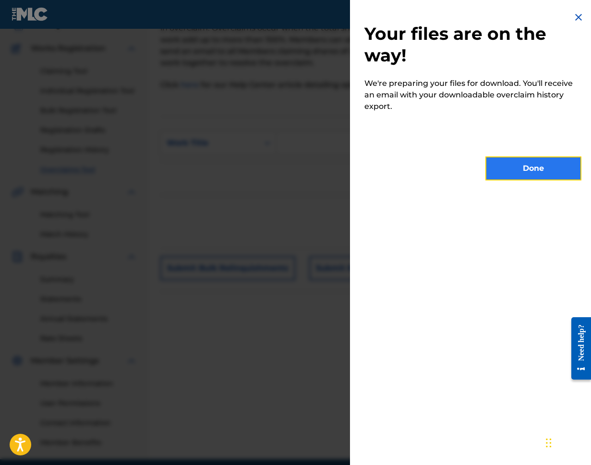
click at [549, 173] on button "Done" at bounding box center [533, 168] width 96 height 24
